Goal: Task Accomplishment & Management: Manage account settings

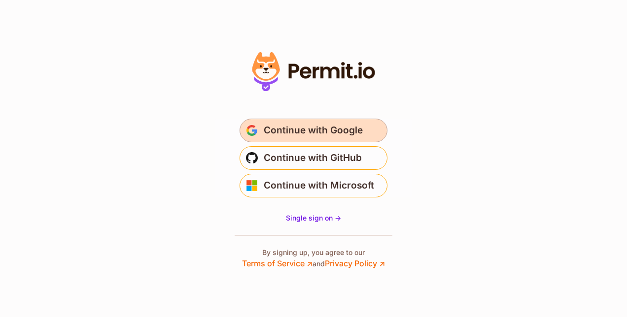
click at [334, 125] on span "Continue with Google" at bounding box center [313, 131] width 99 height 16
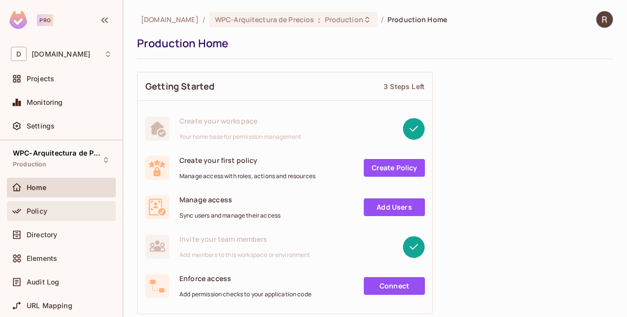
click at [34, 212] on span "Policy" at bounding box center [37, 211] width 21 height 8
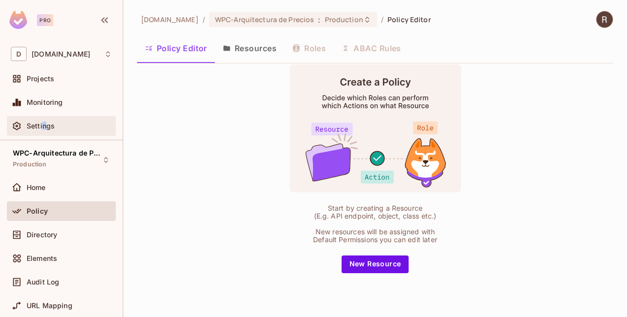
click at [43, 124] on span "Settings" at bounding box center [41, 126] width 28 height 8
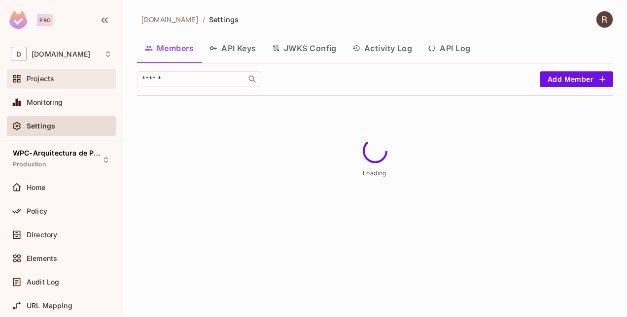
click at [43, 77] on span "Projects" at bounding box center [41, 79] width 28 height 8
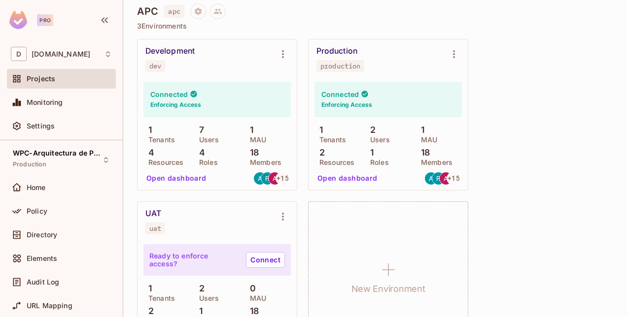
scroll to position [1497, 0]
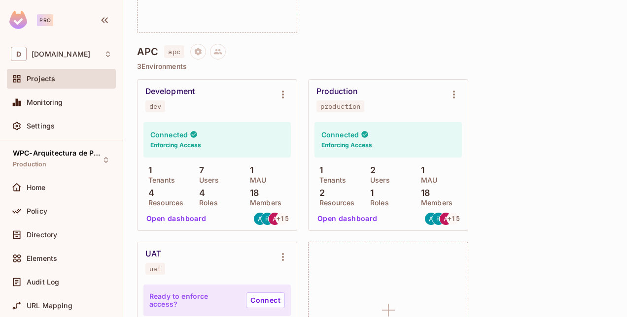
drag, startPoint x: 169, startPoint y: 219, endPoint x: 500, endPoint y: 312, distance: 343.0
click at [500, 313] on div "Development dev Connected Enforcing Access 1 Tenants 7 Users 1 MAU 4 Resources …" at bounding box center [375, 236] width 476 height 314
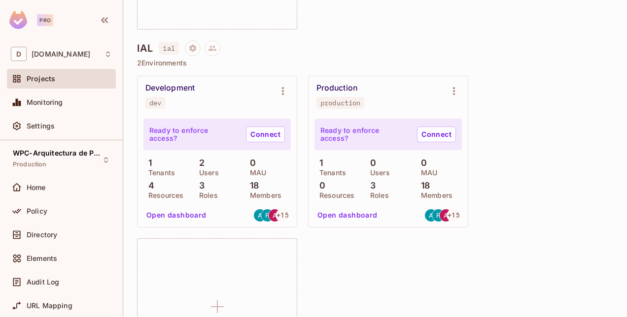
scroll to position [792, 0]
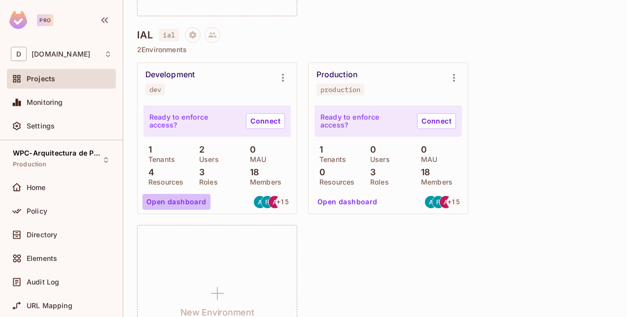
click at [185, 198] on button "Open dashboard" at bounding box center [176, 202] width 68 height 16
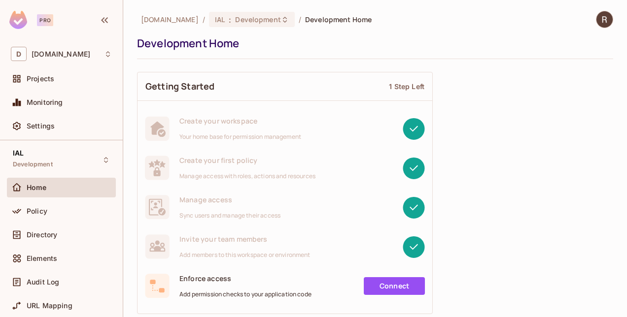
click at [38, 189] on span "Home" at bounding box center [37, 188] width 20 height 8
click at [36, 216] on div "Policy" at bounding box center [61, 211] width 101 height 12
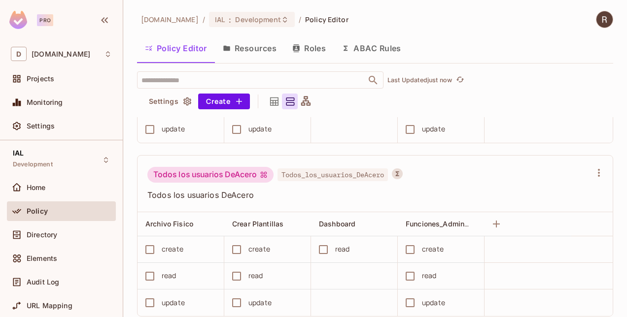
scroll to position [21, 0]
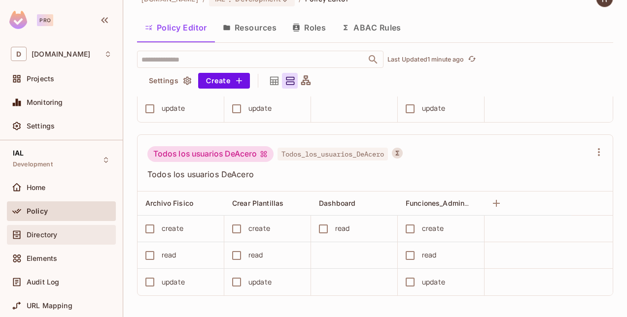
click at [62, 238] on div "Directory" at bounding box center [61, 235] width 101 height 12
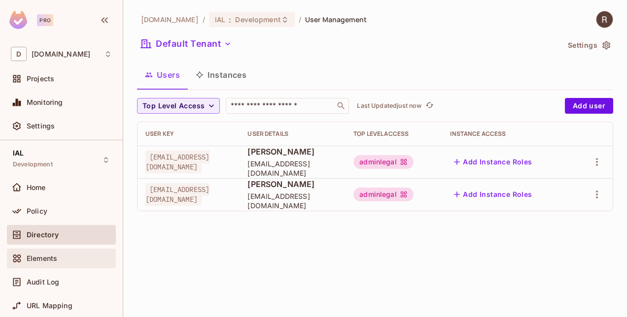
click at [43, 251] on div "Elements" at bounding box center [61, 259] width 109 height 20
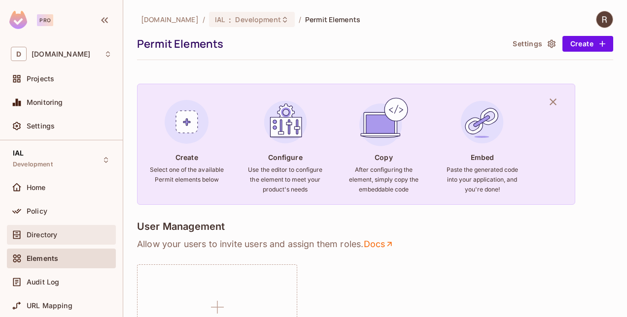
click at [48, 231] on span "Directory" at bounding box center [42, 235] width 31 height 8
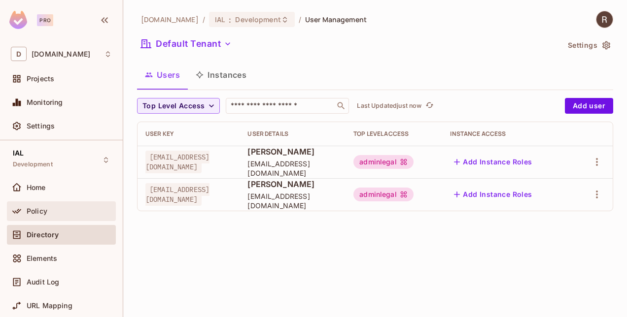
click at [38, 213] on span "Policy" at bounding box center [37, 211] width 21 height 8
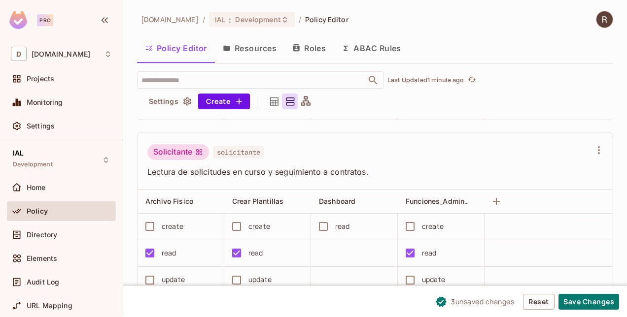
scroll to position [330, 0]
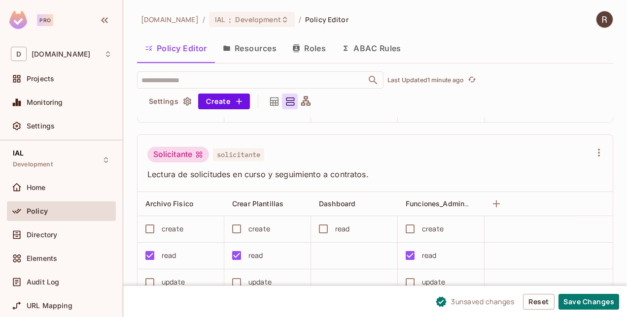
click at [263, 44] on button "Resources" at bounding box center [249, 48] width 69 height 25
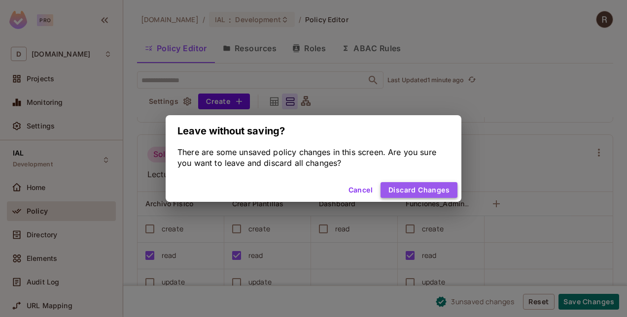
click at [412, 187] on button "Discard Changes" at bounding box center [418, 190] width 77 height 16
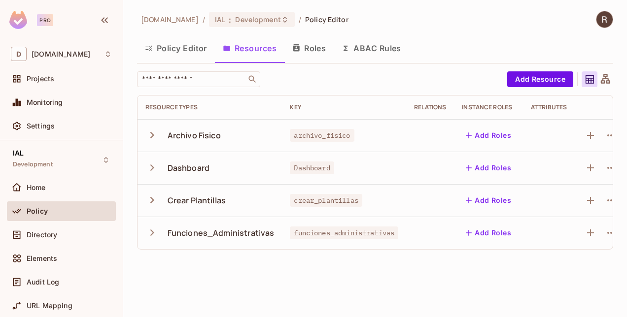
click at [307, 47] on button "Roles" at bounding box center [308, 48] width 49 height 25
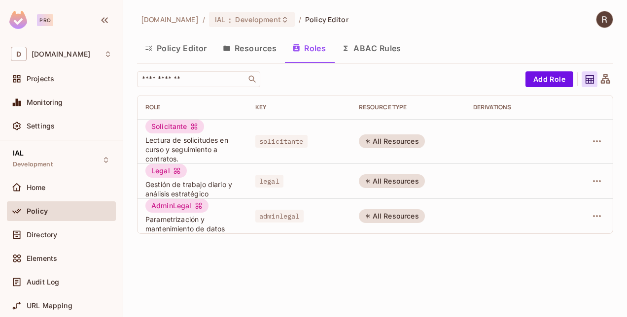
click at [375, 48] on button "ABAC Rules" at bounding box center [371, 48] width 75 height 25
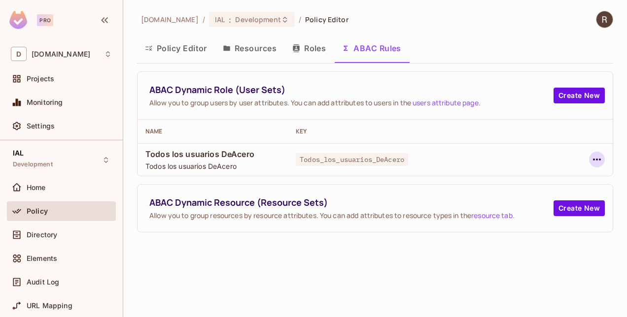
click at [591, 161] on icon "button" at bounding box center [597, 160] width 12 height 12
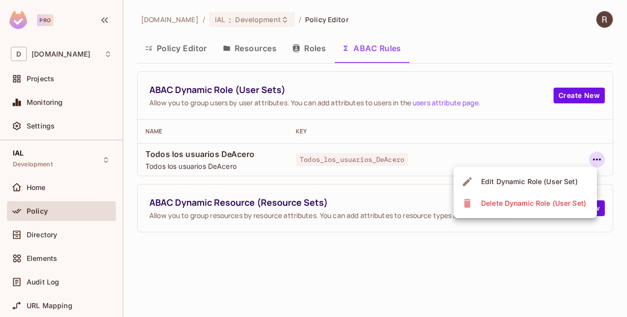
click at [529, 182] on div "Edit Dynamic Role (User Set)" at bounding box center [529, 182] width 97 height 10
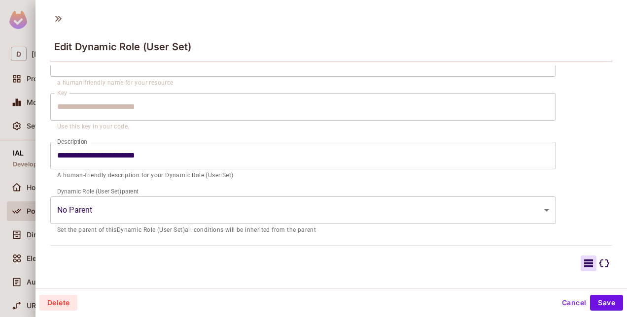
scroll to position [148, 0]
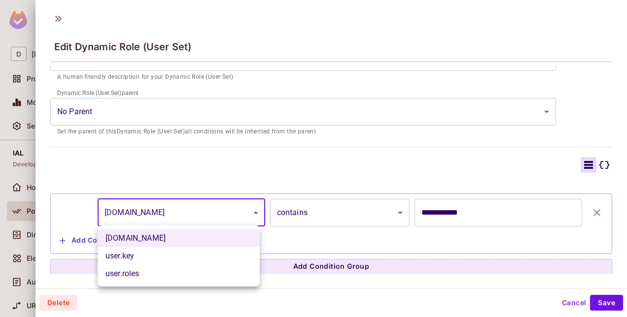
click at [223, 215] on body "**********" at bounding box center [313, 158] width 627 height 317
click at [178, 214] on div at bounding box center [313, 158] width 627 height 317
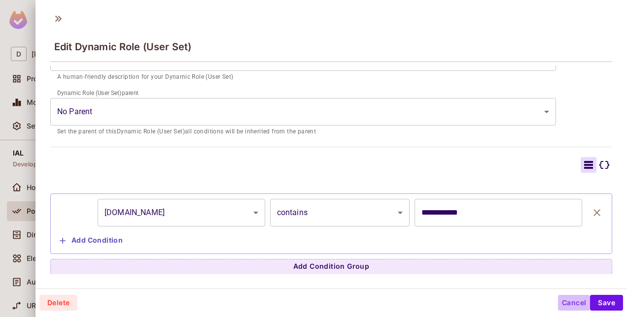
click at [573, 299] on button "Cancel" at bounding box center [574, 303] width 32 height 16
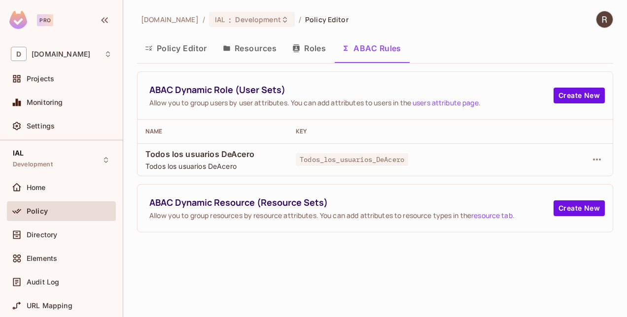
click at [192, 47] on button "Policy Editor" at bounding box center [176, 48] width 78 height 25
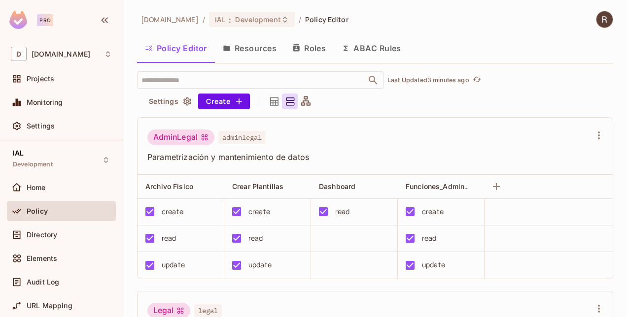
click at [596, 24] on img at bounding box center [604, 19] width 16 height 16
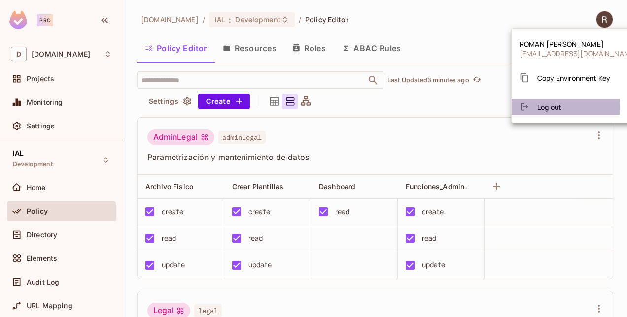
click at [553, 107] on span "Log out" at bounding box center [549, 106] width 24 height 9
